Goal: Find specific page/section: Find specific page/section

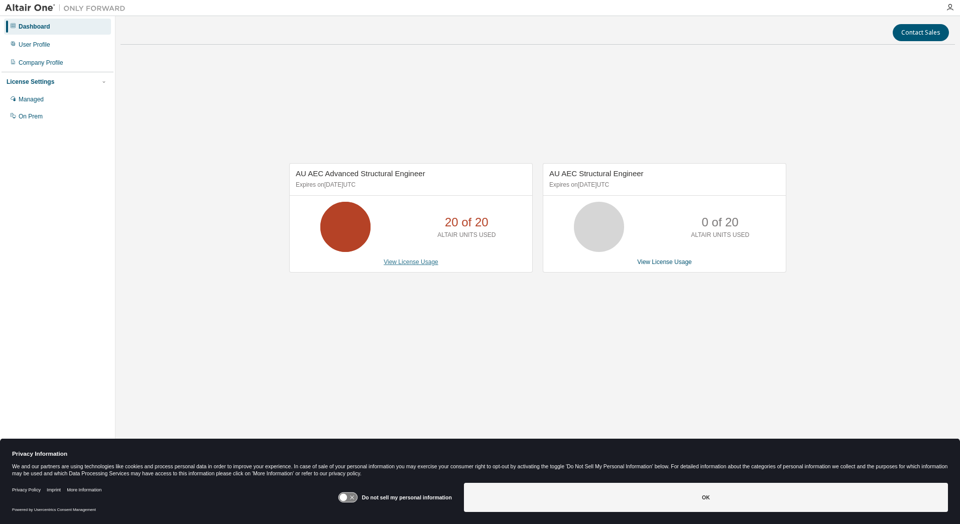
click at [402, 262] on link "View License Usage" at bounding box center [411, 262] width 55 height 7
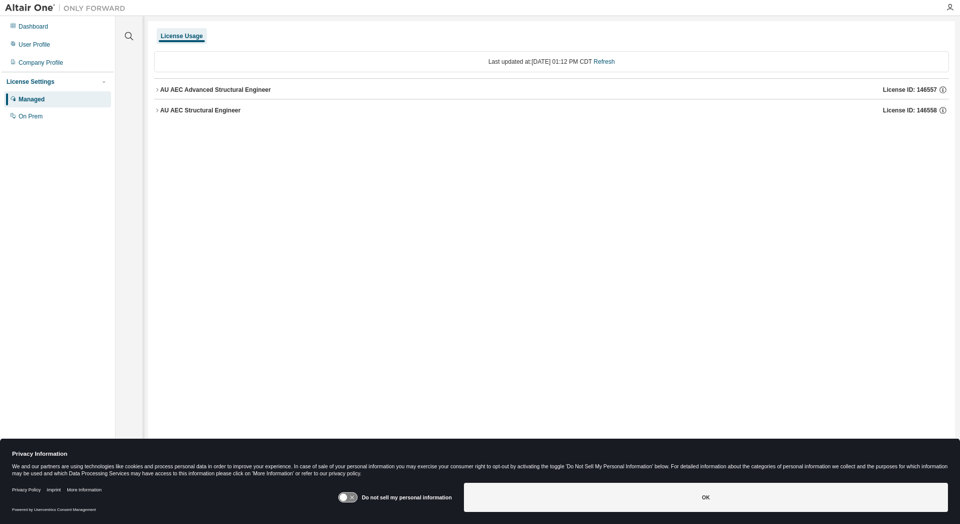
click at [159, 87] on icon "button" at bounding box center [157, 90] width 6 height 6
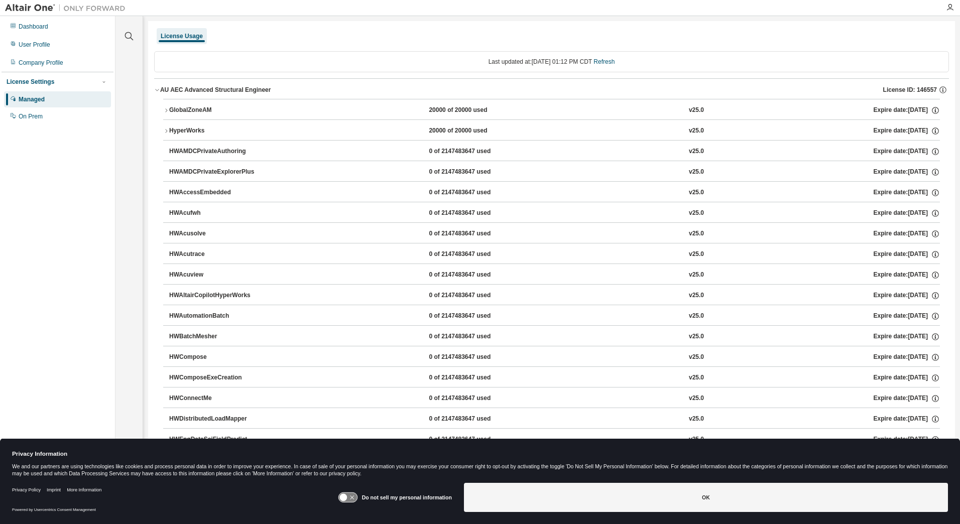
click at [24, 84] on div "License Settings" at bounding box center [31, 82] width 48 height 8
click at [29, 86] on div "License Settings" at bounding box center [31, 82] width 48 height 8
click at [28, 99] on div "Managed" at bounding box center [32, 99] width 26 height 8
click at [39, 25] on div "Dashboard" at bounding box center [34, 27] width 30 height 8
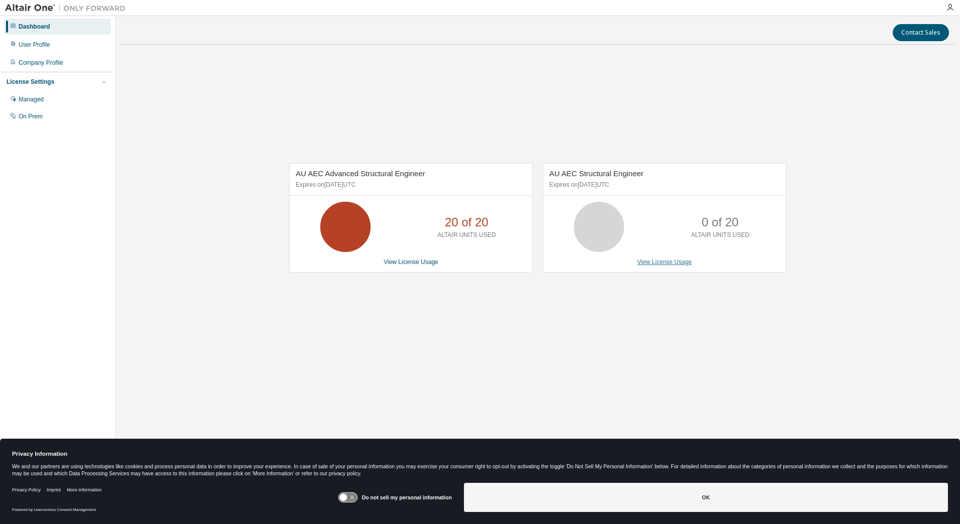
click at [664, 259] on link "View License Usage" at bounding box center [664, 262] width 55 height 7
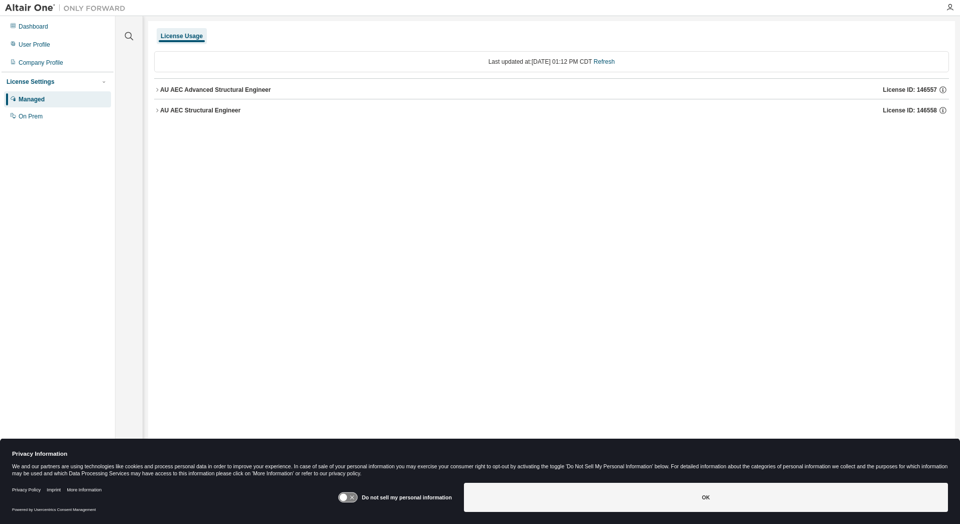
click at [182, 108] on div "AU AEC Structural Engineer" at bounding box center [200, 110] width 80 height 8
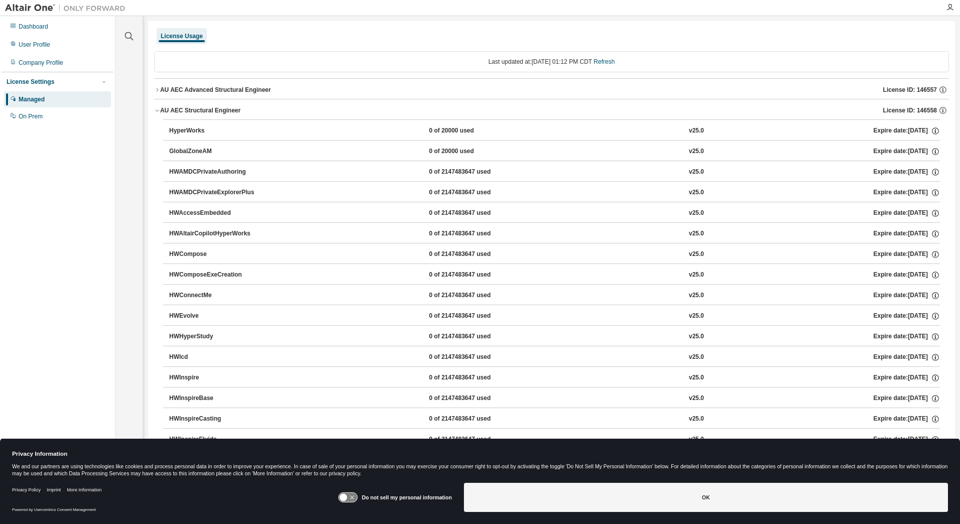
click at [194, 105] on button "AU AEC Structural Engineer License ID: 146558" at bounding box center [551, 110] width 795 height 22
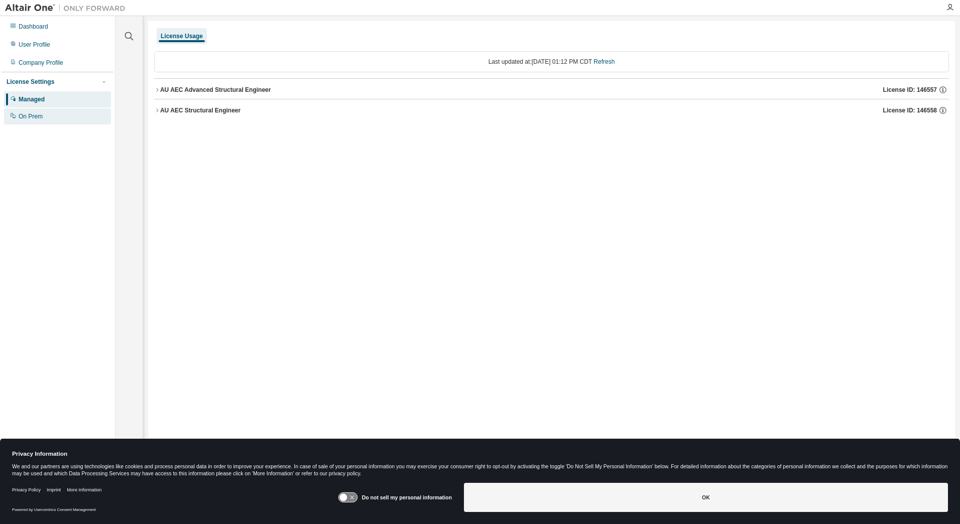
click at [34, 117] on div "On Prem" at bounding box center [31, 117] width 24 height 8
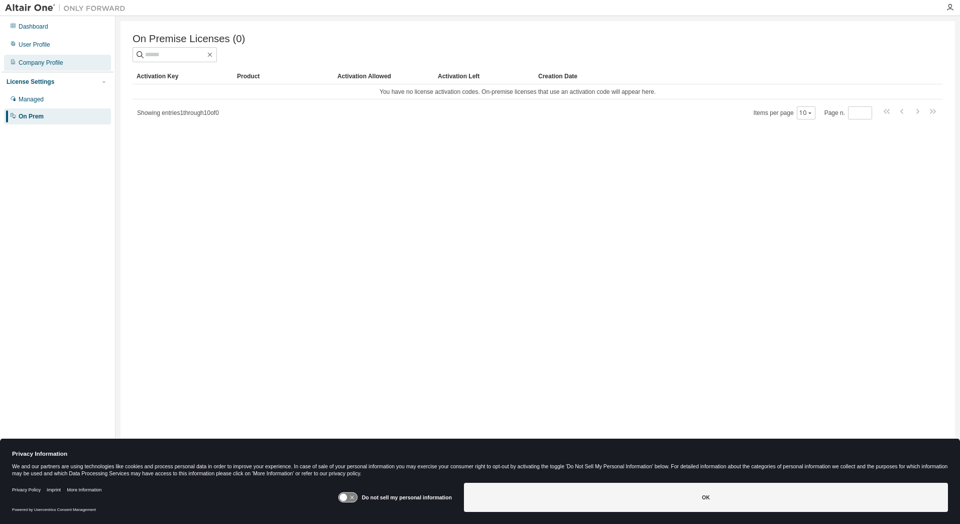
click at [47, 63] on div "Company Profile" at bounding box center [41, 63] width 45 height 8
